Goal: Information Seeking & Learning: Learn about a topic

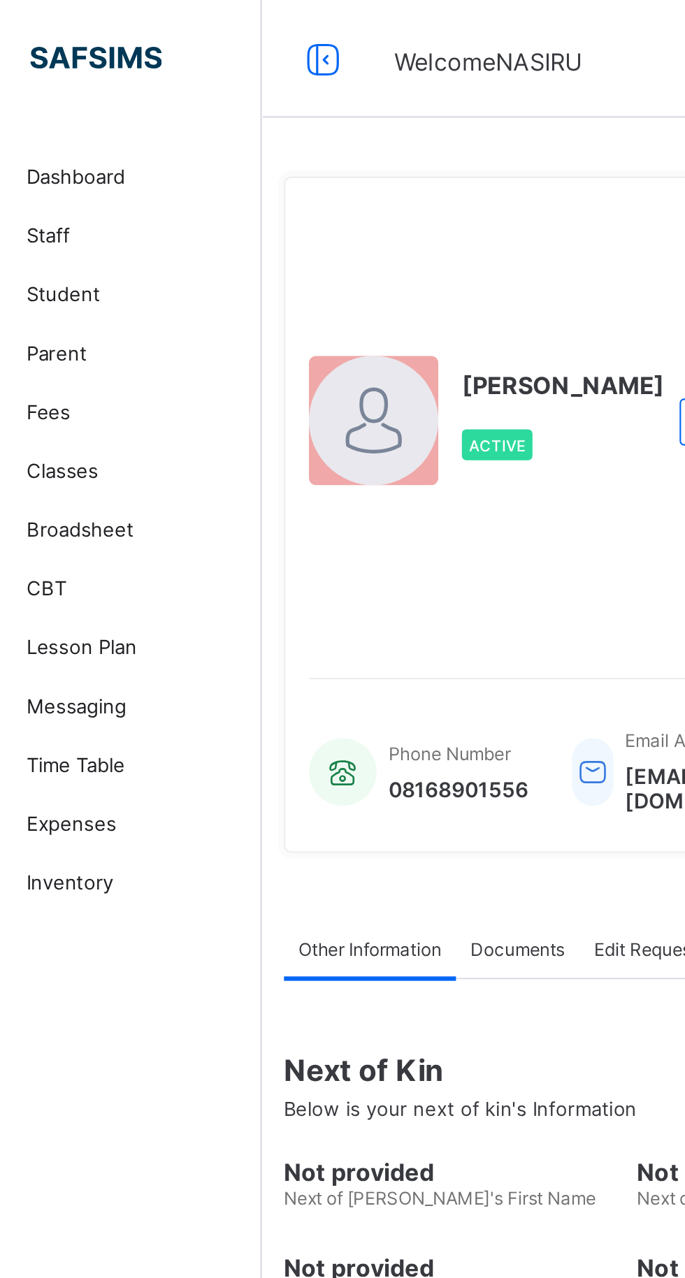
click at [73, 165] on span "Parent" at bounding box center [112, 167] width 112 height 11
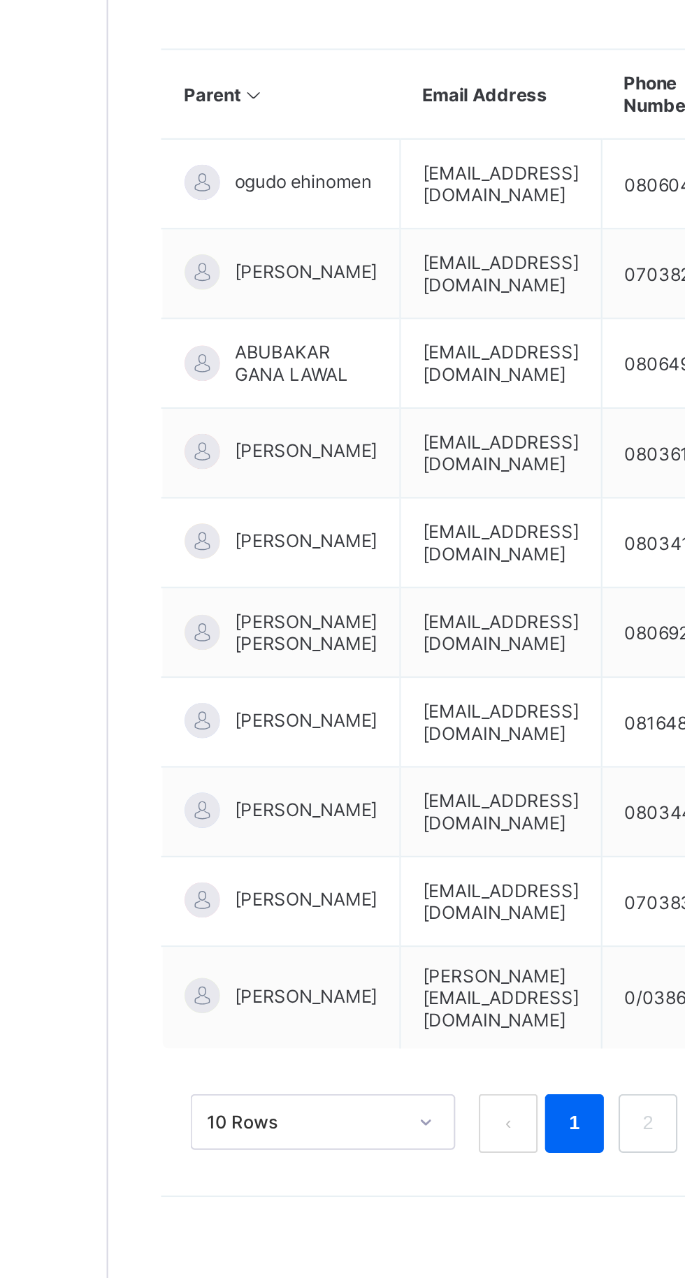
click at [243, 821] on span "TOLUHI OMOLARA" at bounding box center [262, 816] width 68 height 10
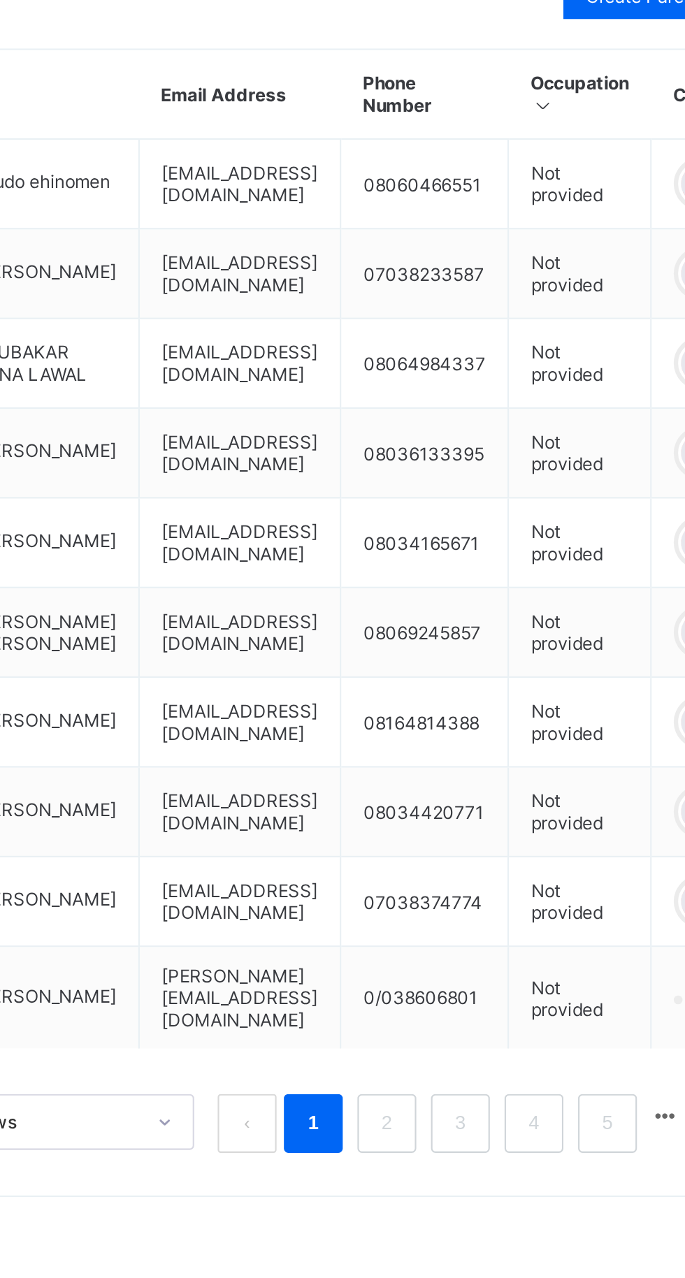
click at [424, 1016] on link "2" at bounding box center [423, 1008] width 13 height 18
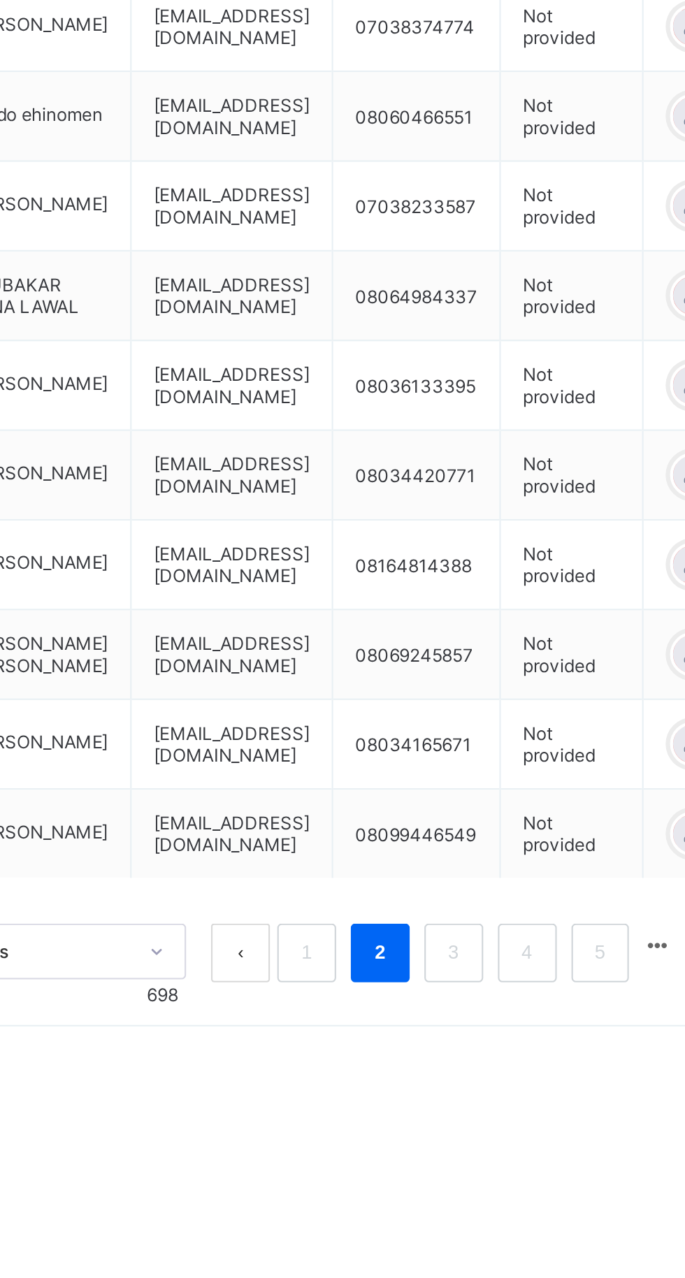
click at [493, 1011] on link "4" at bounding box center [494, 1001] width 13 height 18
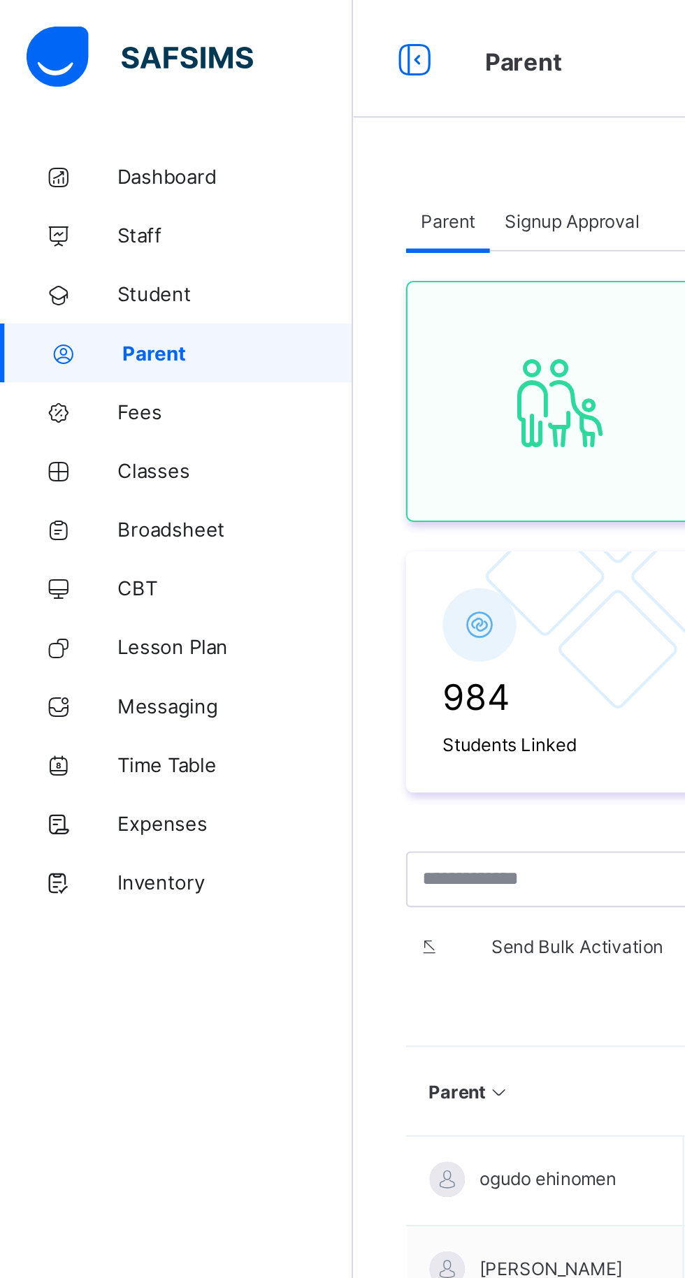
click at [87, 141] on span "Student" at bounding box center [112, 139] width 112 height 11
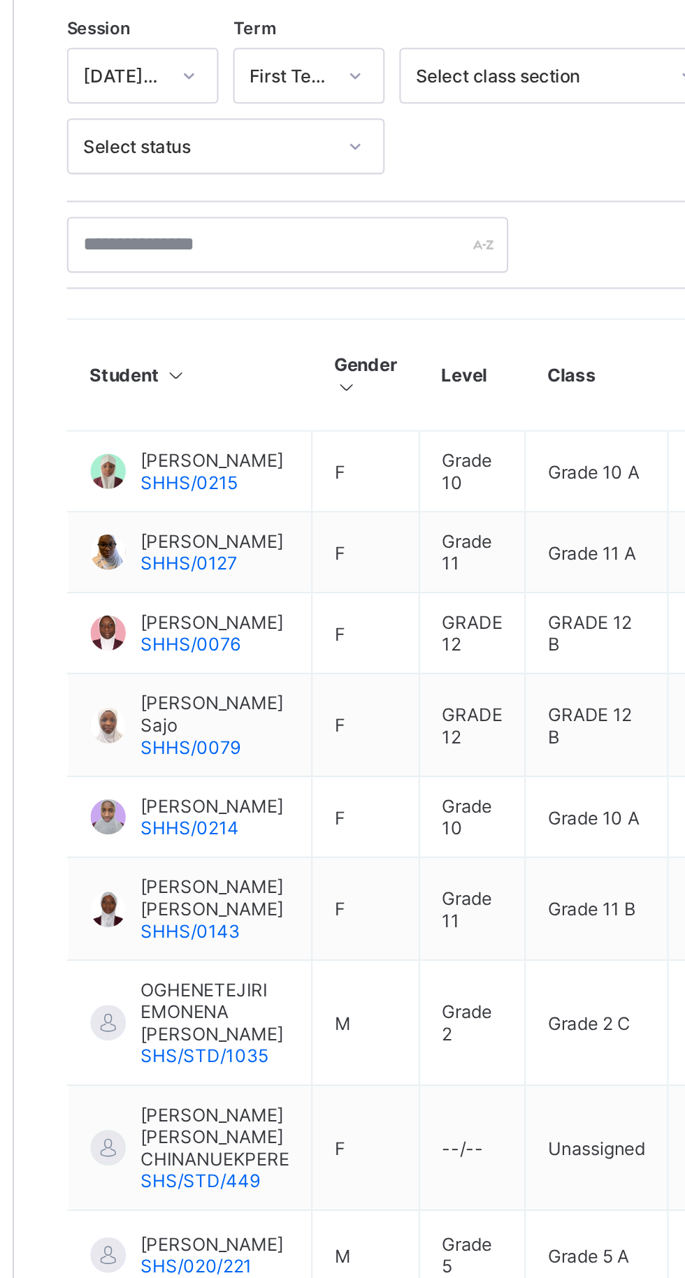
click at [257, 705] on span "[PERSON_NAME] Sajo" at bounding box center [263, 694] width 71 height 21
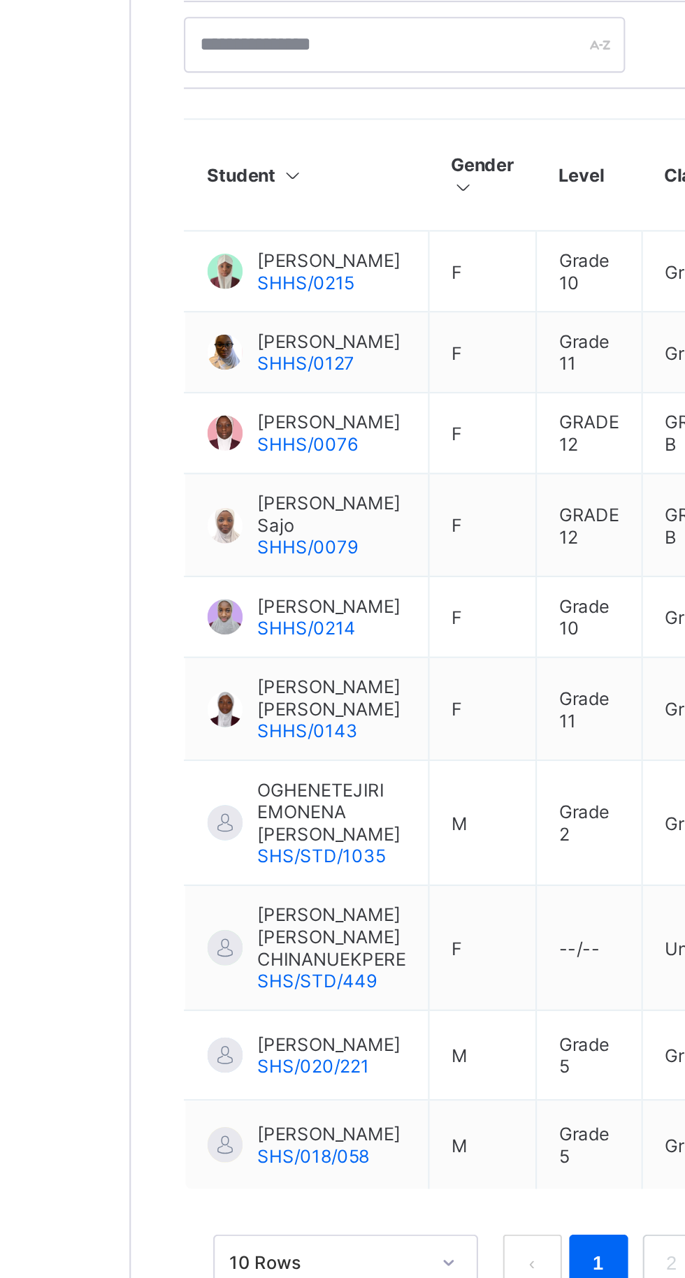
click at [253, 743] on span "[PERSON_NAME]" at bounding box center [262, 737] width 68 height 10
click at [212, 751] on div at bounding box center [212, 743] width 17 height 17
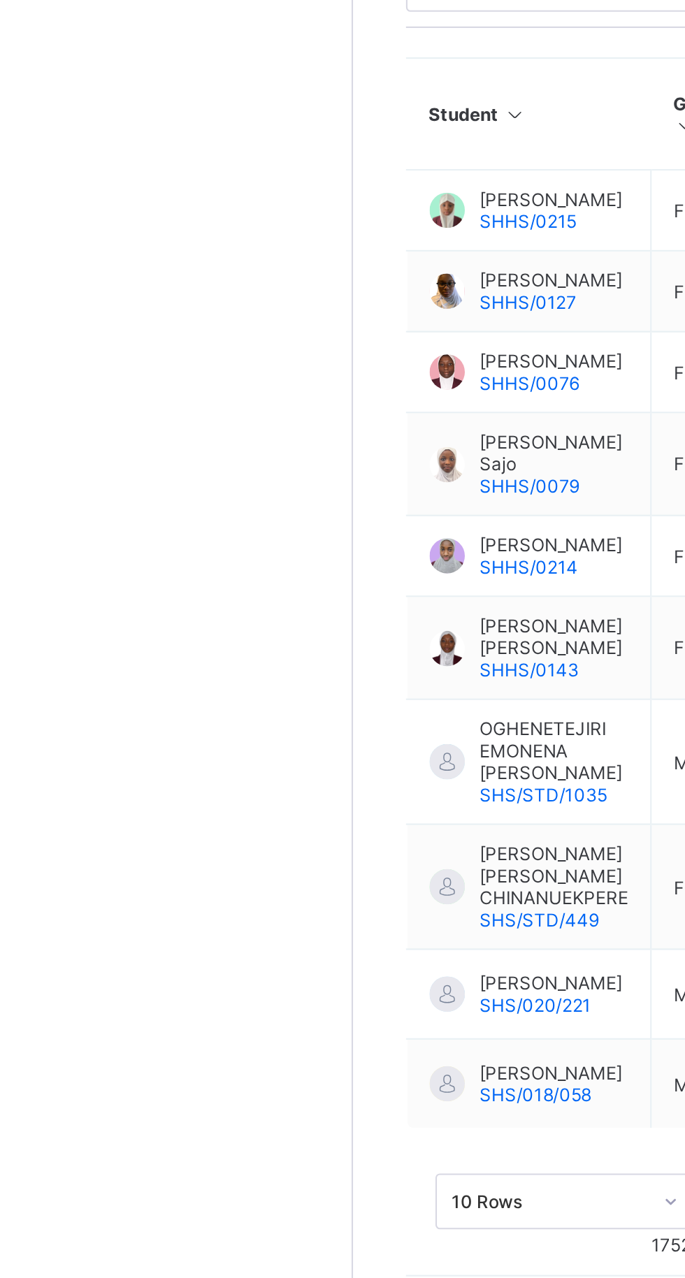
click at [223, 802] on div "AISHA NASSAR BELLO SHHS/0143" at bounding box center [251, 786] width 94 height 31
